Goal: Task Accomplishment & Management: Use online tool/utility

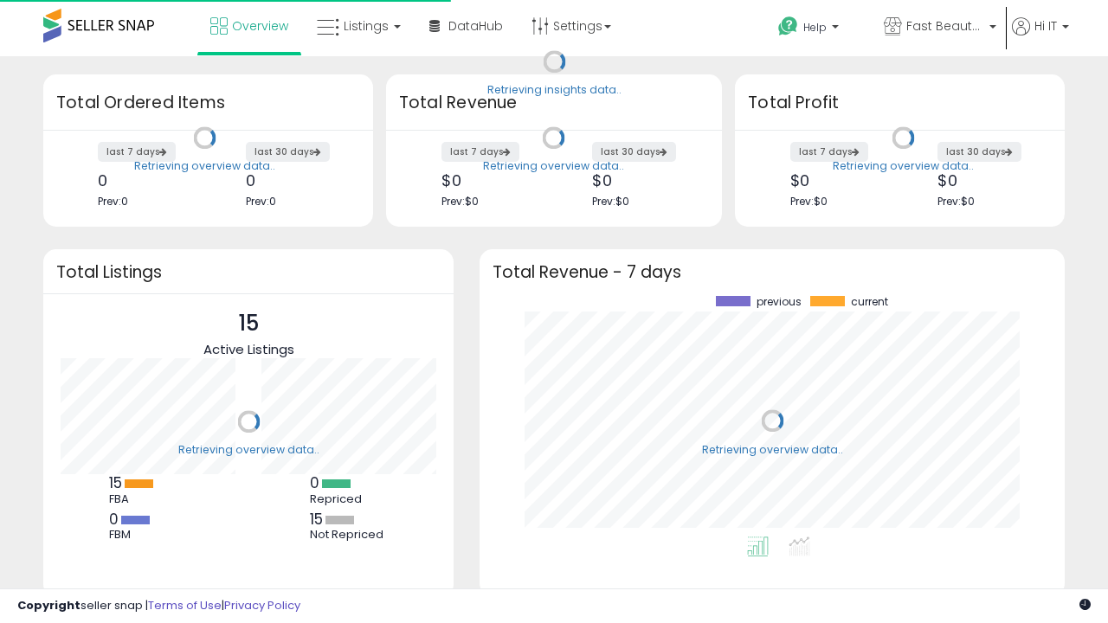
scroll to position [241, 551]
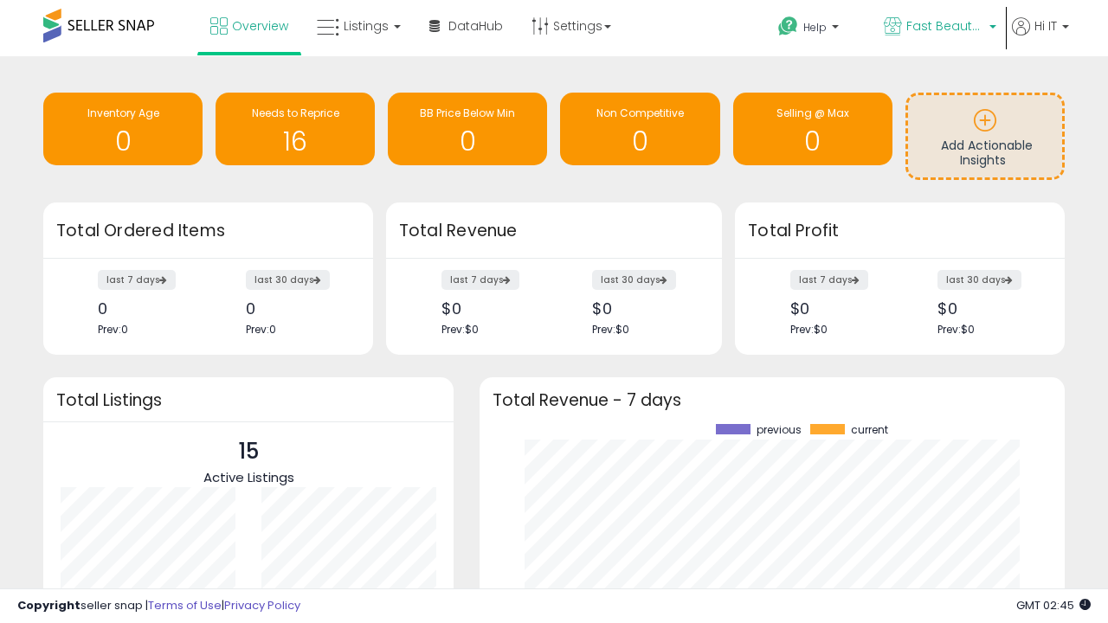
click at [938, 28] on span "Fast Beauty ([GEOGRAPHIC_DATA])" at bounding box center [945, 25] width 78 height 17
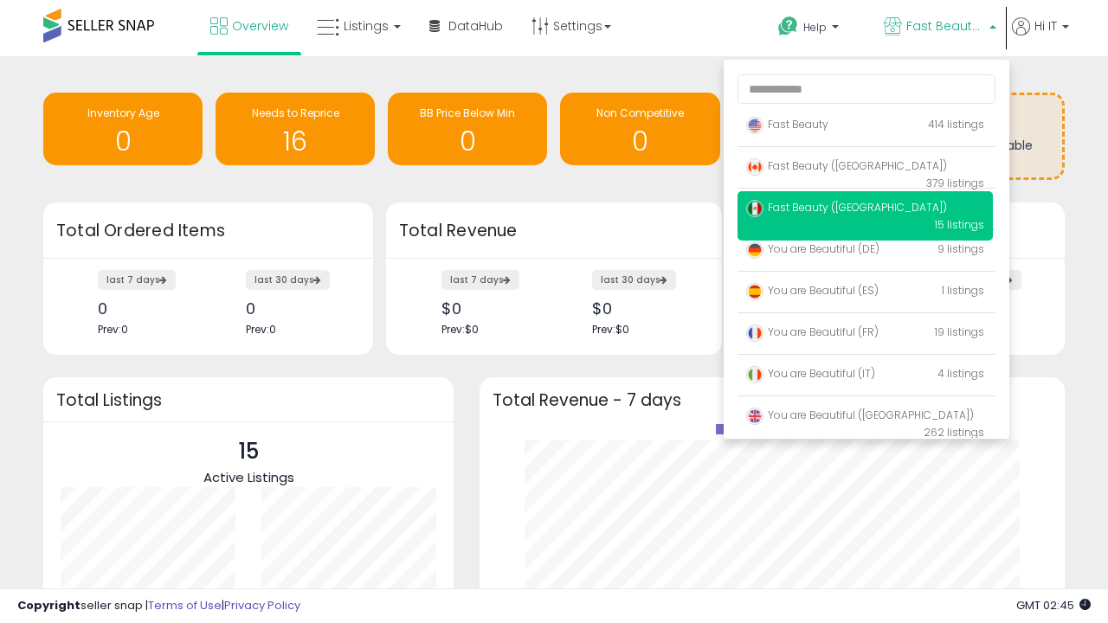
click at [865, 169] on span "Fast Beauty ([GEOGRAPHIC_DATA])" at bounding box center [846, 165] width 201 height 15
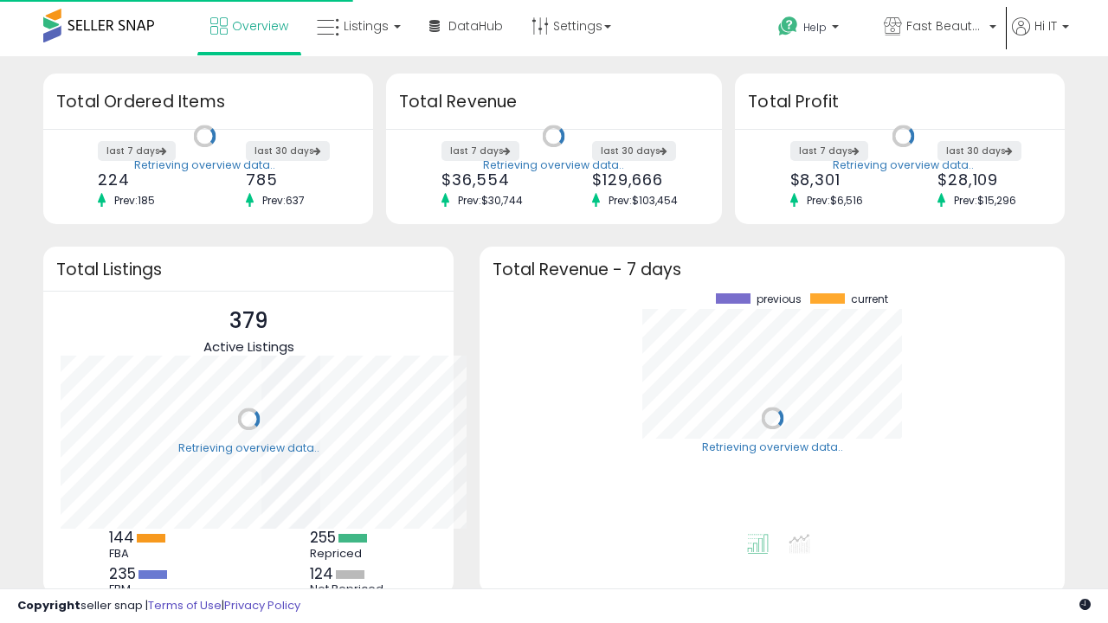
scroll to position [241, 551]
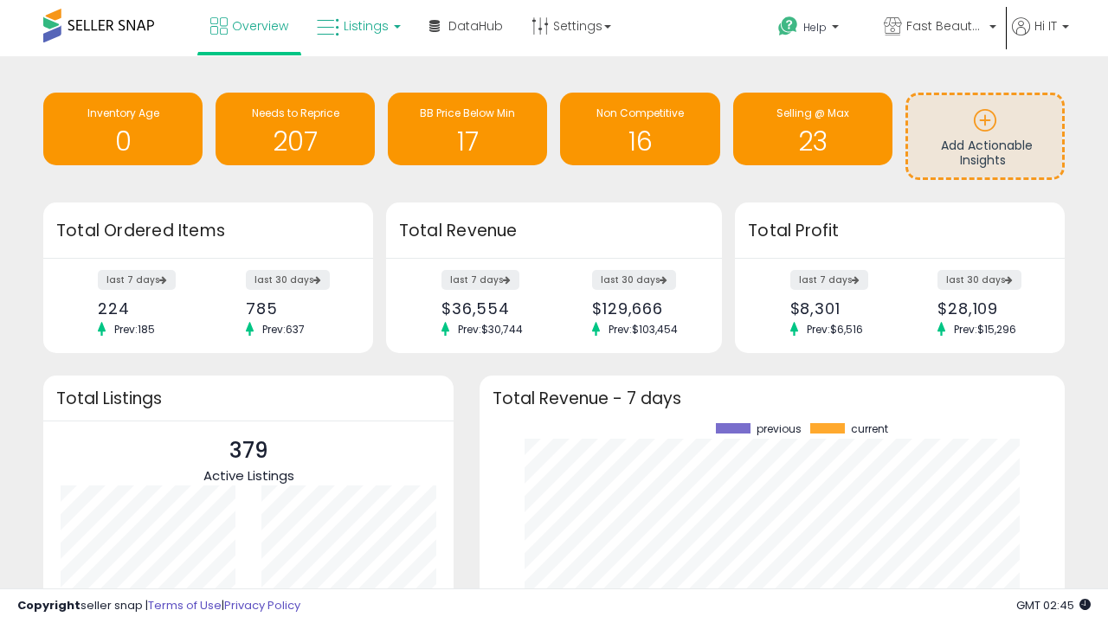
click at [357, 26] on span "Listings" at bounding box center [366, 25] width 45 height 17
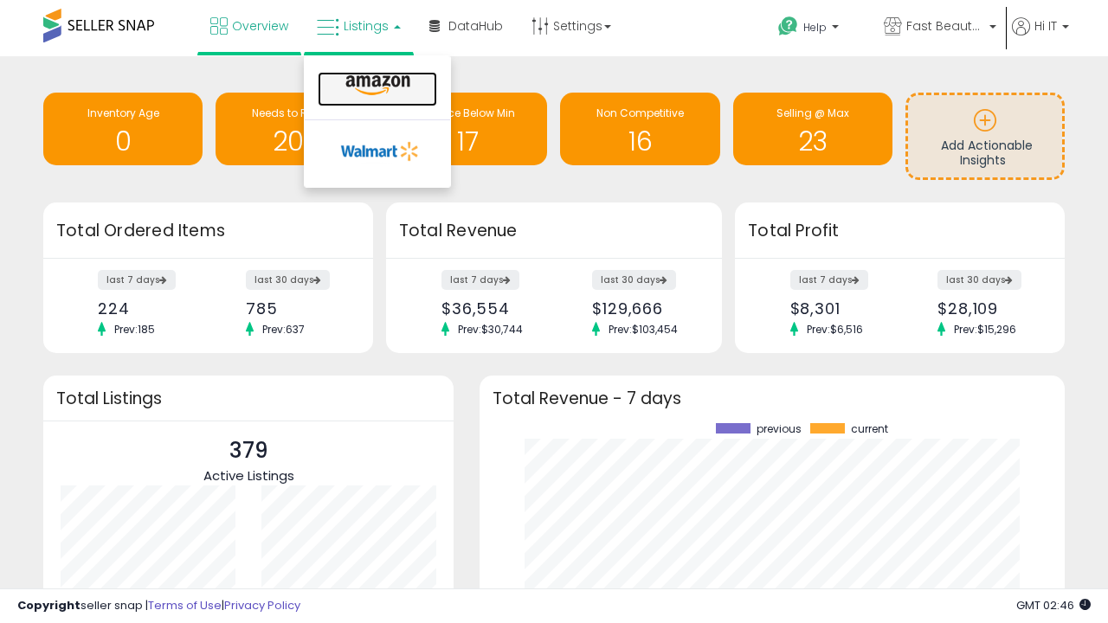
click at [376, 86] on icon at bounding box center [377, 85] width 75 height 23
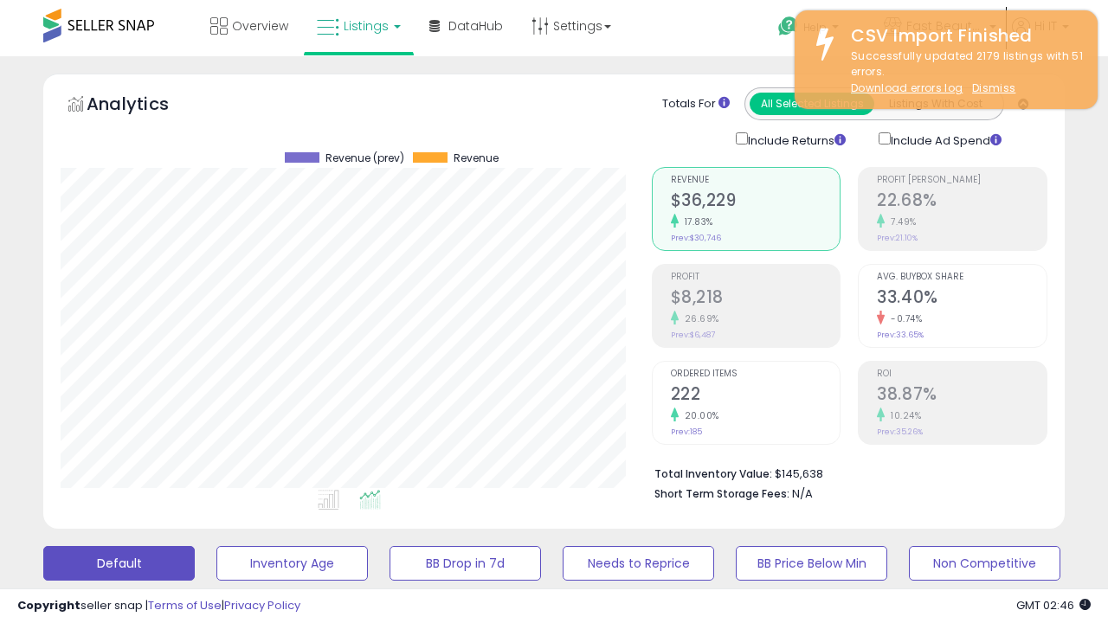
scroll to position [355, 590]
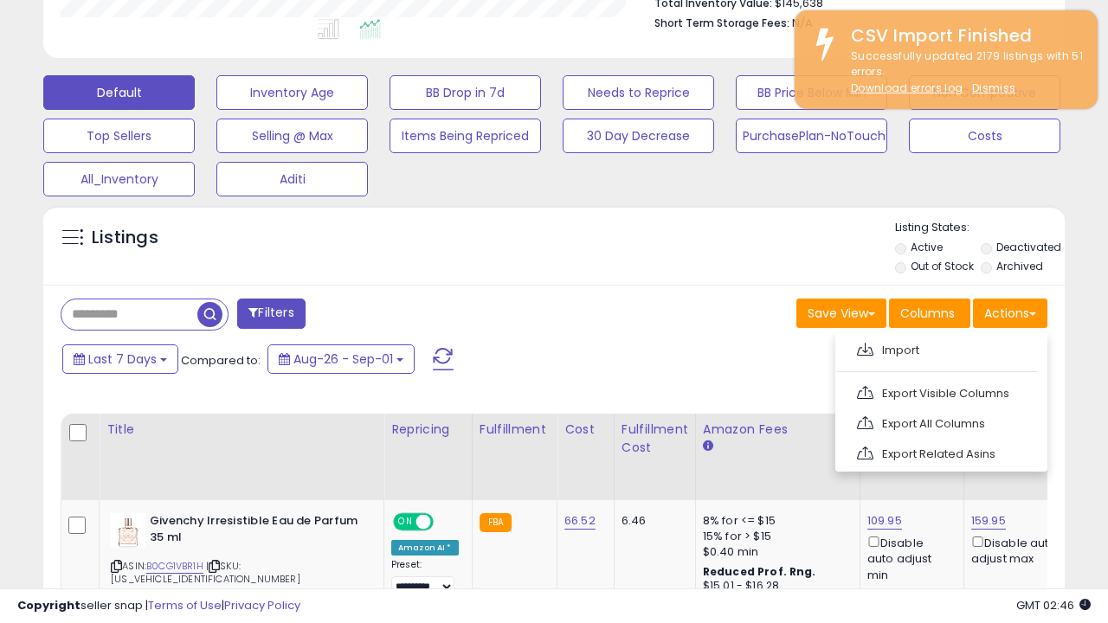
click at [865, 347] on span at bounding box center [865, 349] width 16 height 13
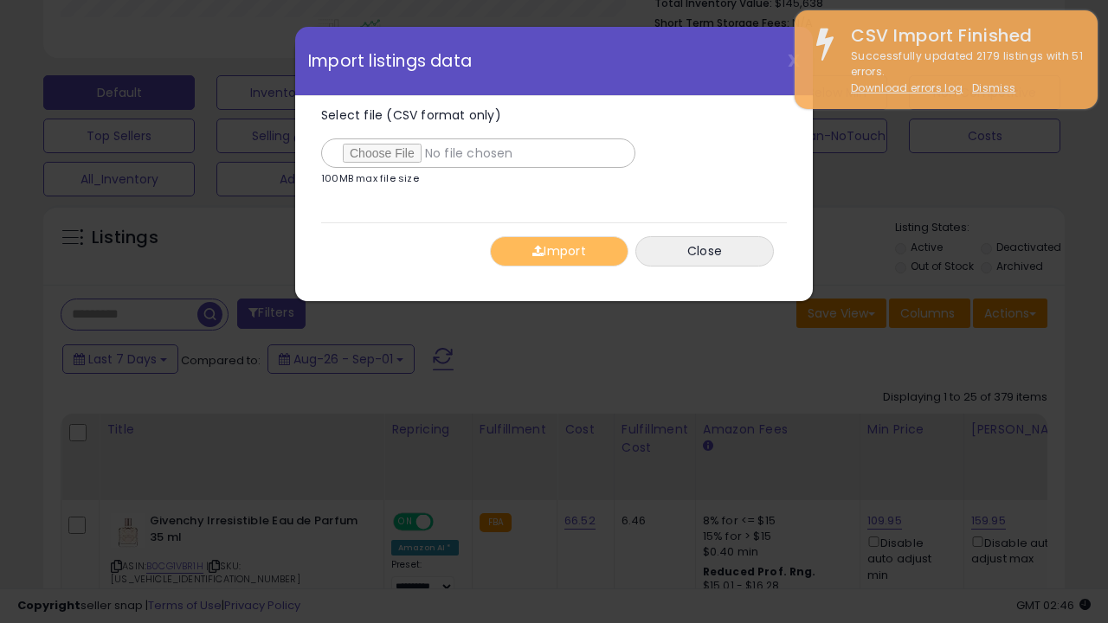
type input "**********"
click at [558, 251] on button "Import" at bounding box center [559, 251] width 139 height 30
